Goal: Navigation & Orientation: Find specific page/section

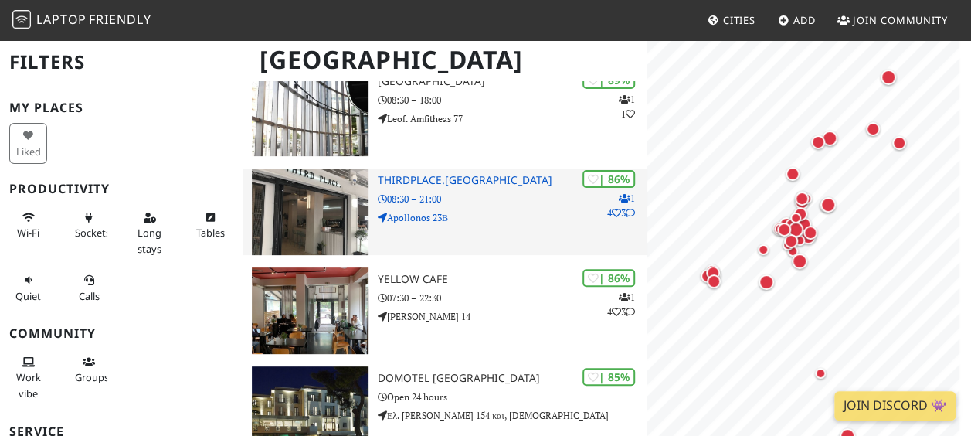
scroll to position [154, 0]
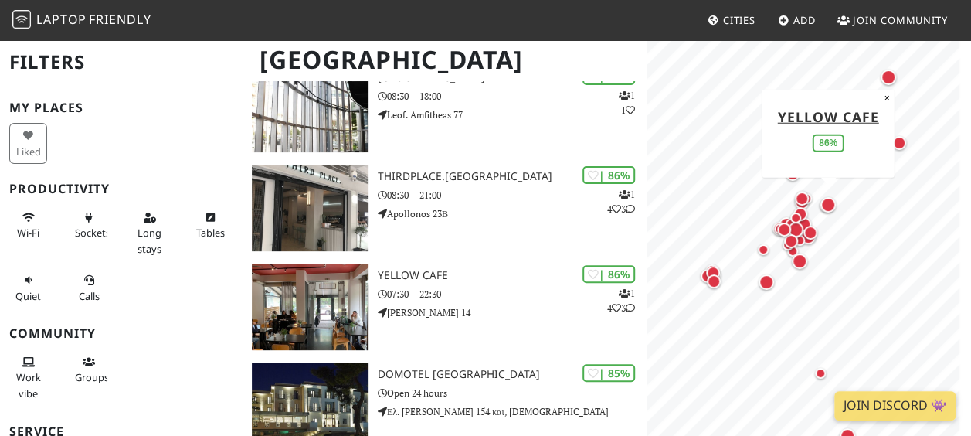
click at [828, 209] on div "Map marker" at bounding box center [827, 204] width 15 height 15
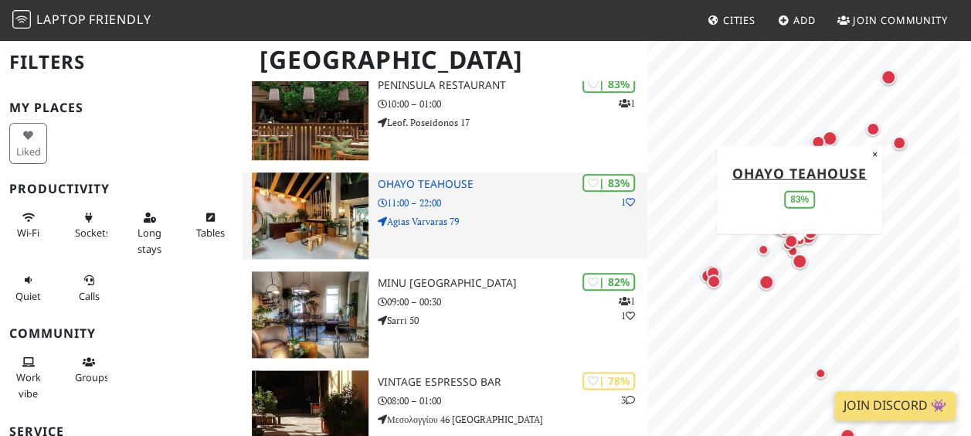
scroll to position [772, 0]
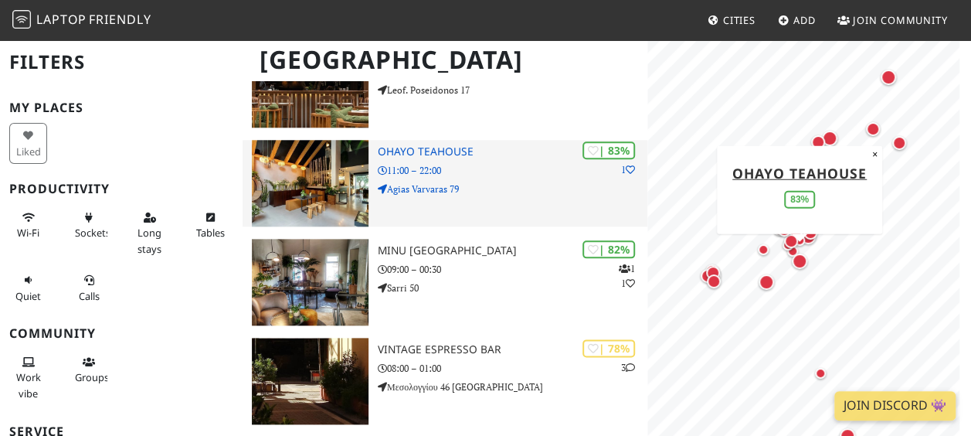
click at [497, 184] on p "Agias Varvaras 79" at bounding box center [513, 189] width 270 height 15
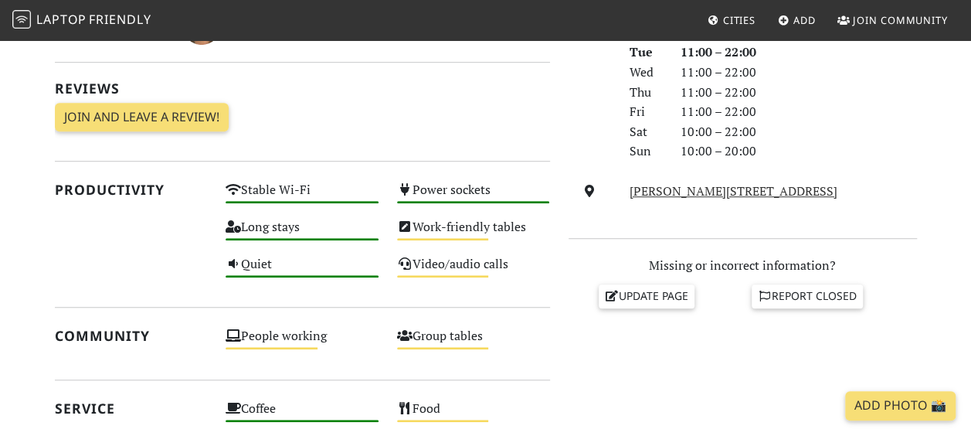
scroll to position [695, 0]
